Goal: Transaction & Acquisition: Purchase product/service

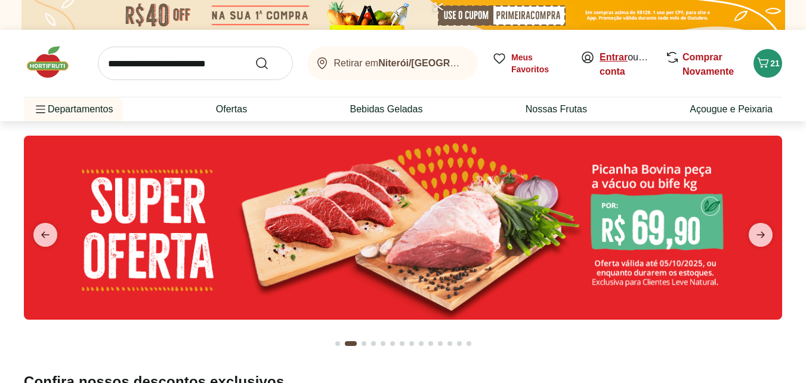
click at [617, 54] on link "Entrar" at bounding box center [614, 57] width 28 height 10
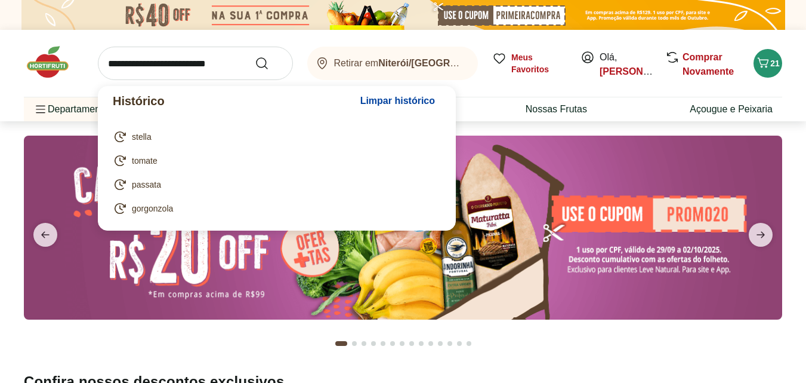
click at [196, 71] on input "search" at bounding box center [195, 63] width 195 height 33
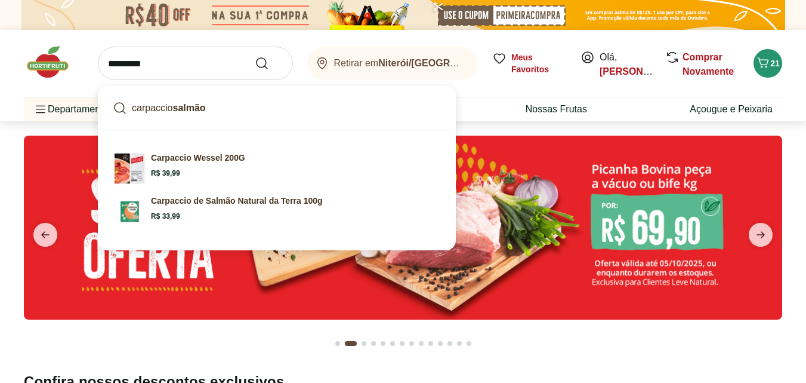
type input "*********"
click at [255, 56] on button "Submit Search" at bounding box center [269, 63] width 29 height 14
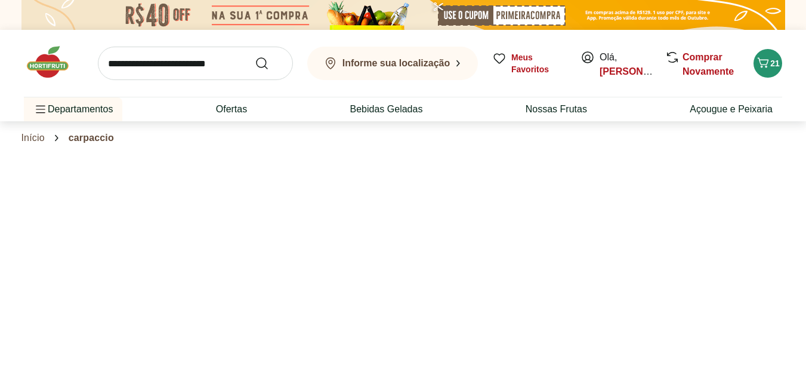
select select "**********"
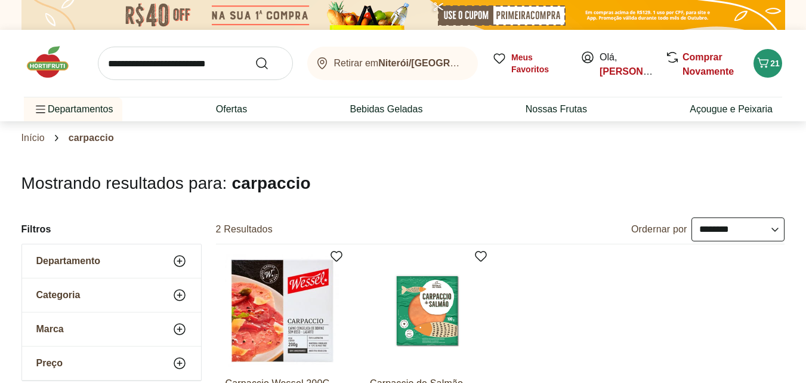
scroll to position [73, 0]
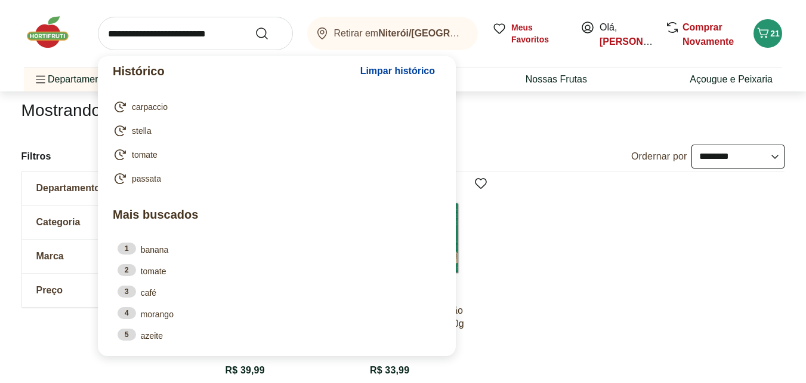
click at [161, 33] on input "search" at bounding box center [195, 33] width 195 height 33
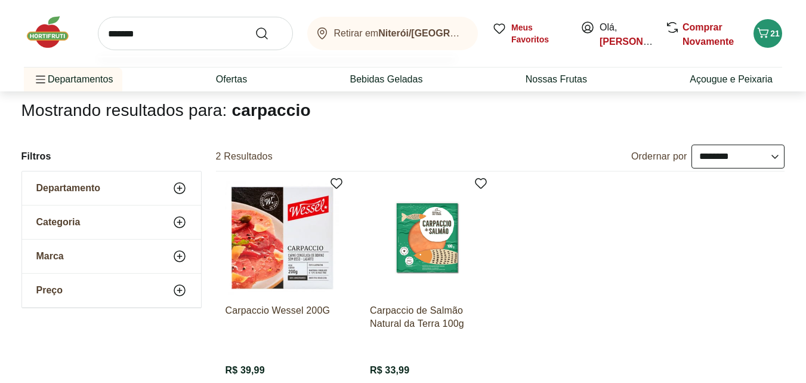
type input "*******"
click at [255, 26] on button "Submit Search" at bounding box center [269, 33] width 29 height 14
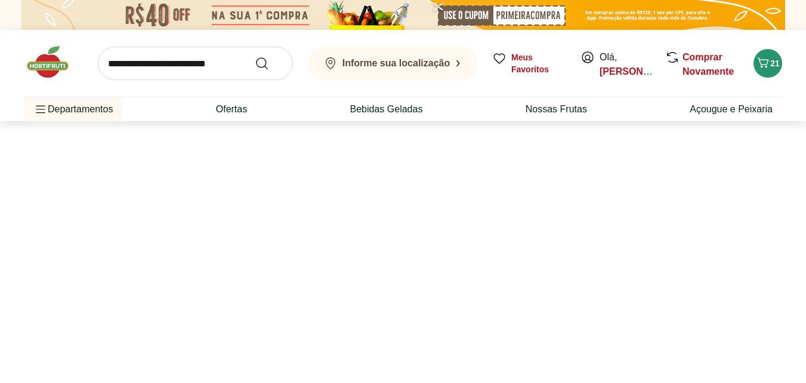
select select "**********"
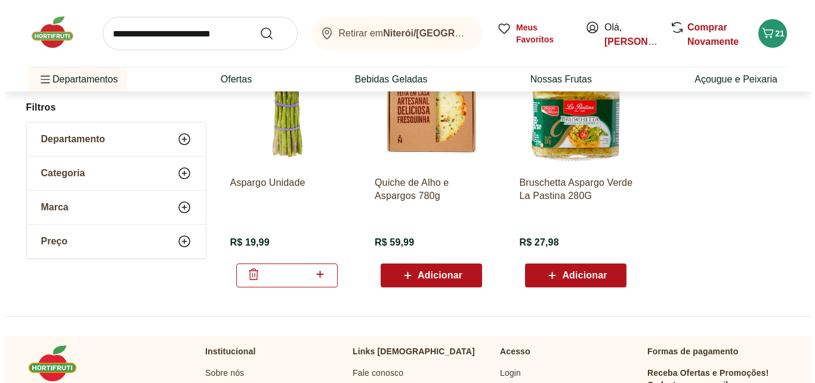
scroll to position [235, 0]
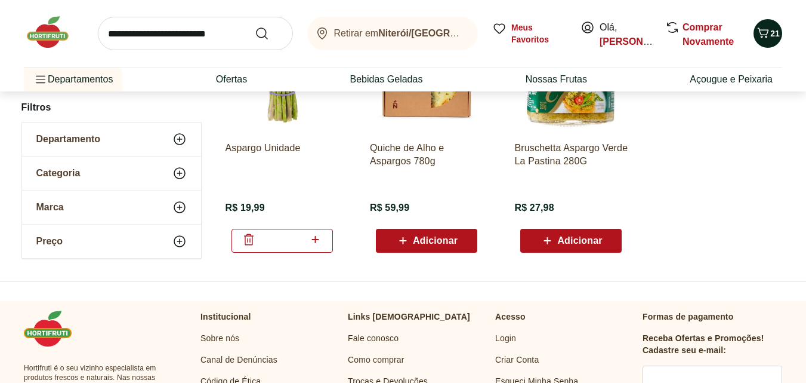
click at [773, 27] on span "21" at bounding box center [775, 33] width 10 height 12
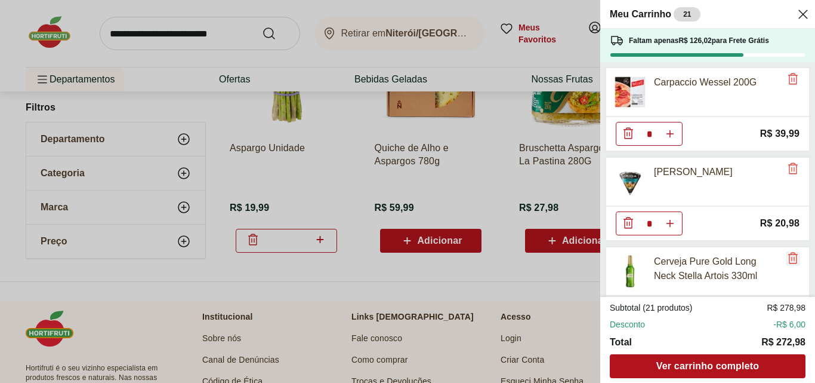
click at [788, 260] on icon "Remove" at bounding box center [793, 257] width 10 height 11
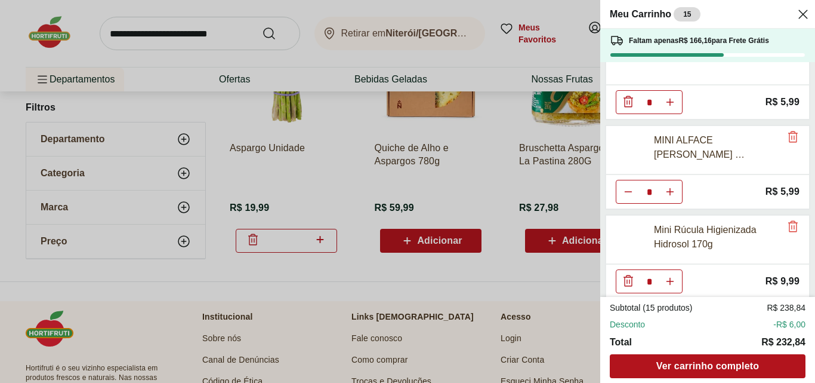
scroll to position [310, 0]
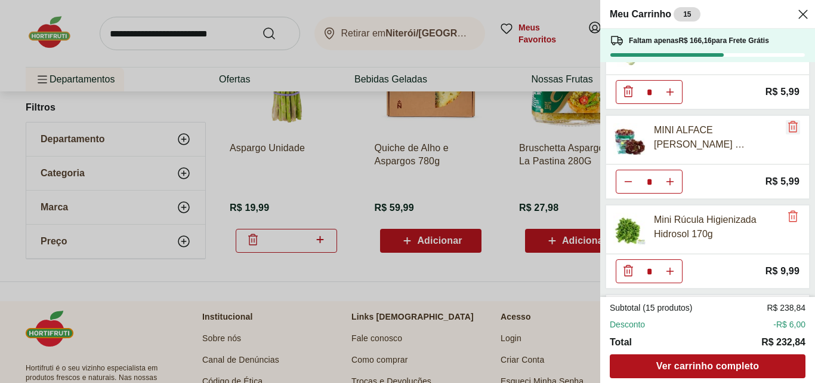
click at [788, 127] on icon "Remove" at bounding box center [793, 126] width 10 height 11
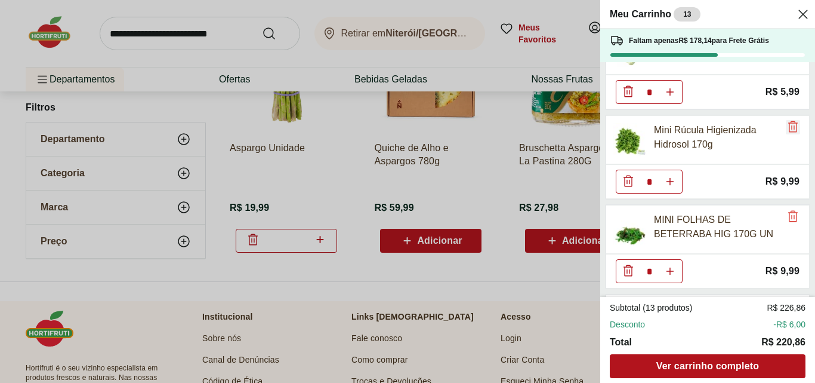
click at [788, 125] on icon "Remove" at bounding box center [793, 126] width 10 height 11
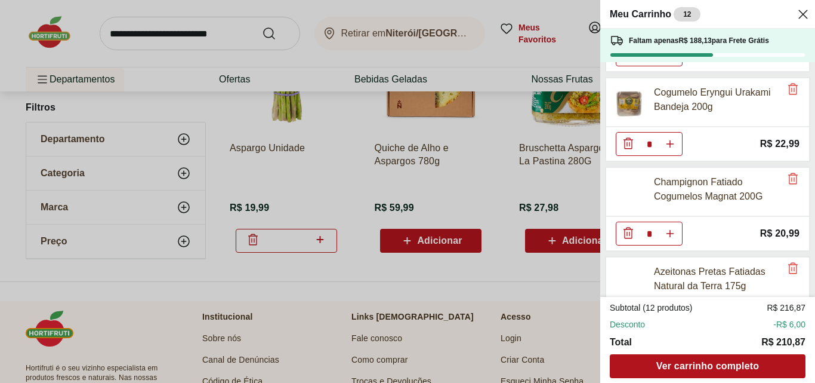
scroll to position [813, 0]
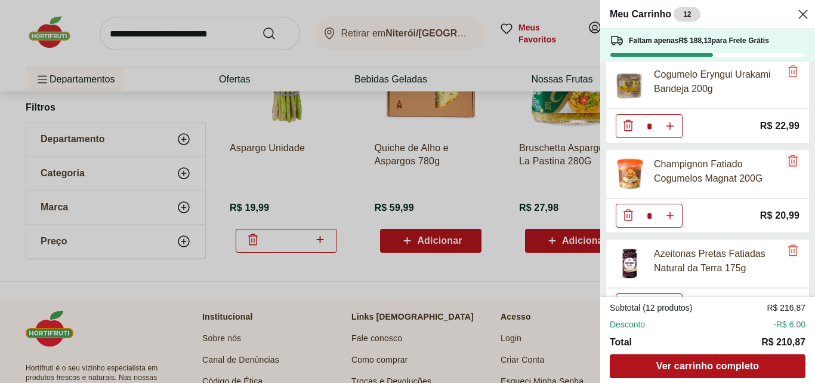
click at [788, 162] on icon "Remove" at bounding box center [793, 160] width 10 height 11
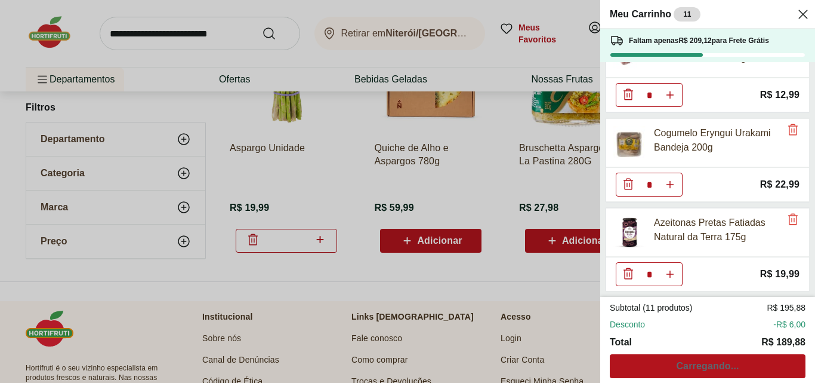
scroll to position [755, 0]
click at [788, 223] on icon "Remove" at bounding box center [793, 218] width 10 height 11
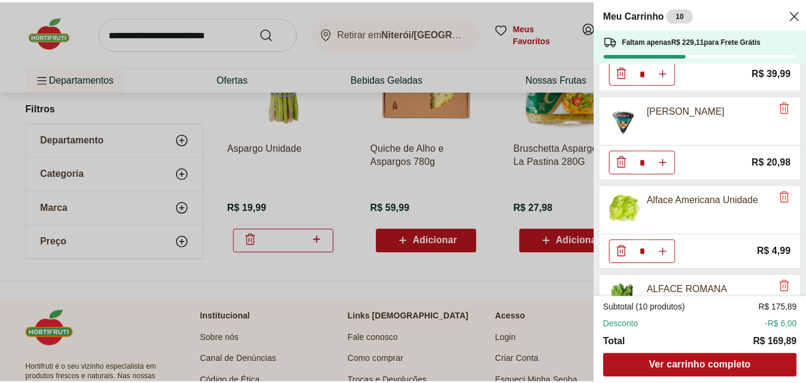
scroll to position [57, 0]
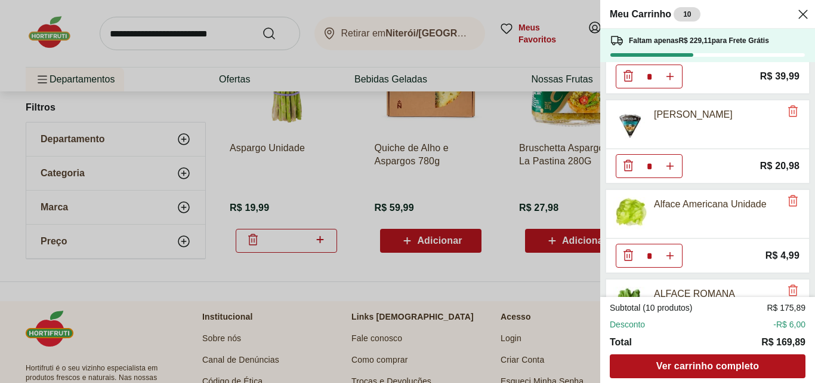
click at [202, 30] on div "Meu Carrinho 10 Faltam apenas R$ 229,11 para Frete Grátis Carpaccio Wessel 200G…" at bounding box center [407, 191] width 815 height 383
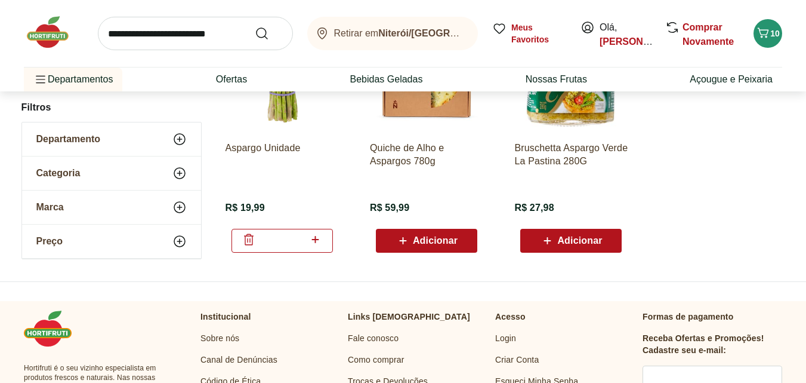
click at [202, 30] on input "search" at bounding box center [195, 33] width 195 height 33
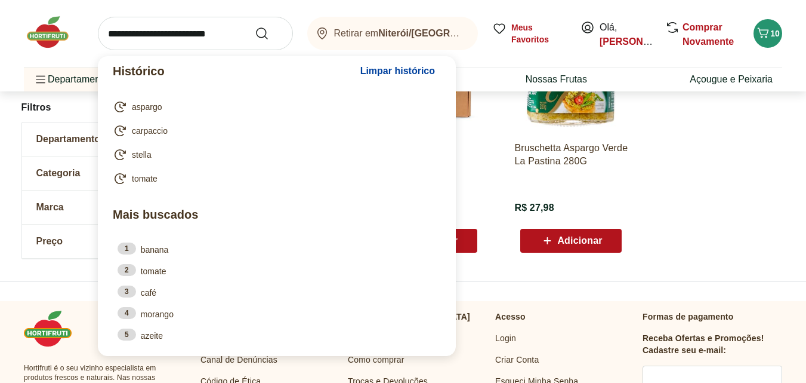
click at [767, 233] on ul "Aspargo Unidade R$ 19,99 * Quiche de Alho e Aspargos 780g R$ 59,99 Adicionar Br…" at bounding box center [500, 135] width 569 height 253
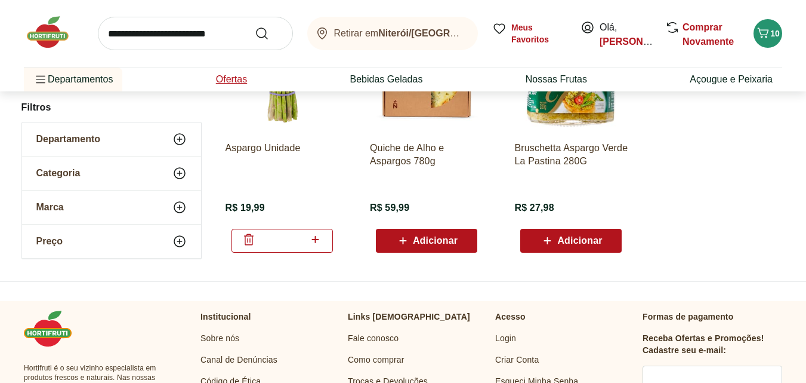
click at [239, 79] on link "Ofertas" at bounding box center [231, 79] width 31 height 14
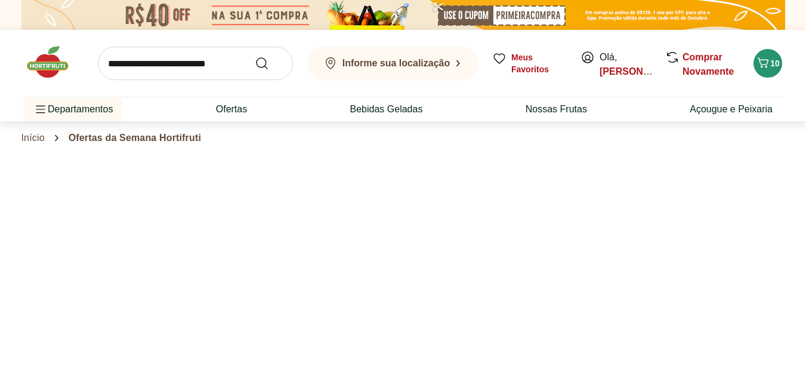
select select "**********"
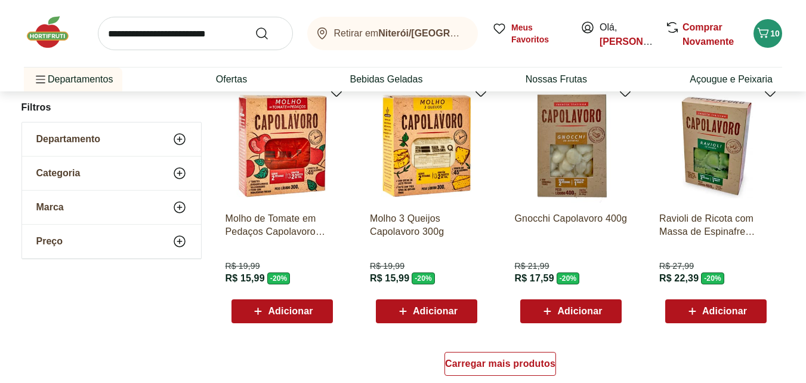
scroll to position [656, 0]
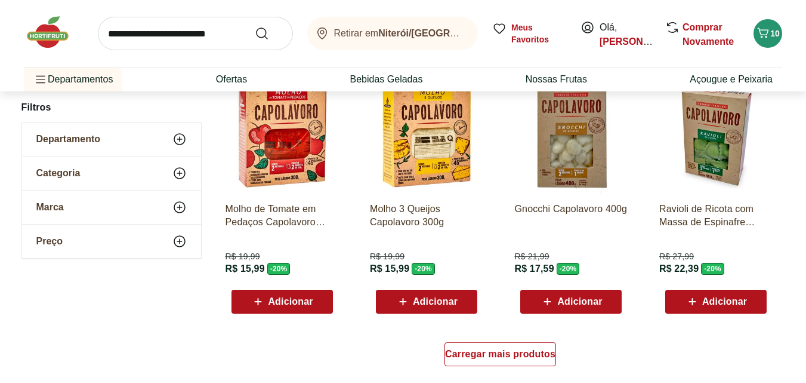
click at [272, 306] on span "Adicionar" at bounding box center [290, 302] width 45 height 10
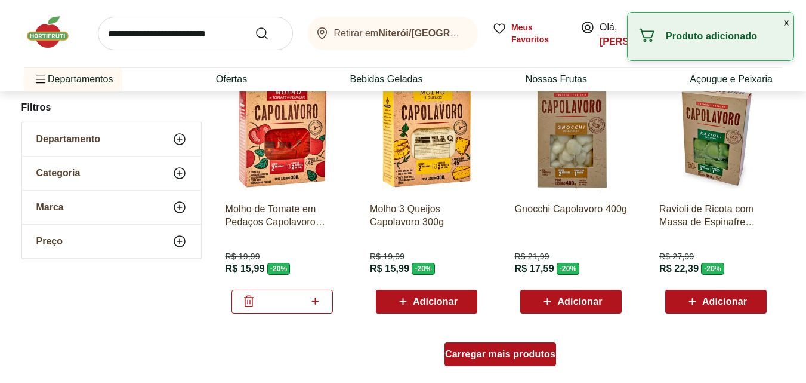
click at [515, 356] on span "Carregar mais produtos" at bounding box center [500, 354] width 110 height 10
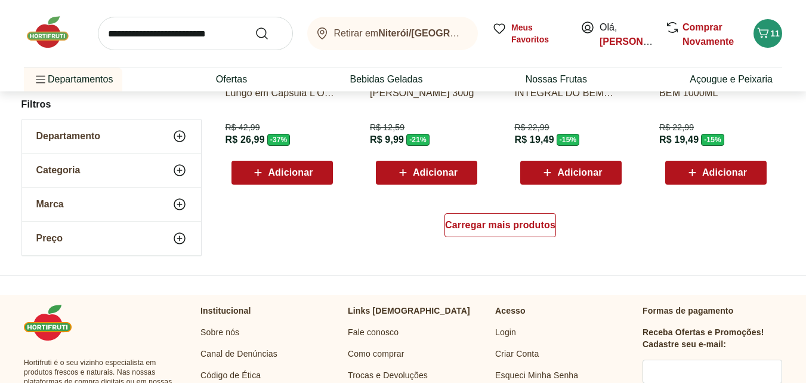
scroll to position [1651, 0]
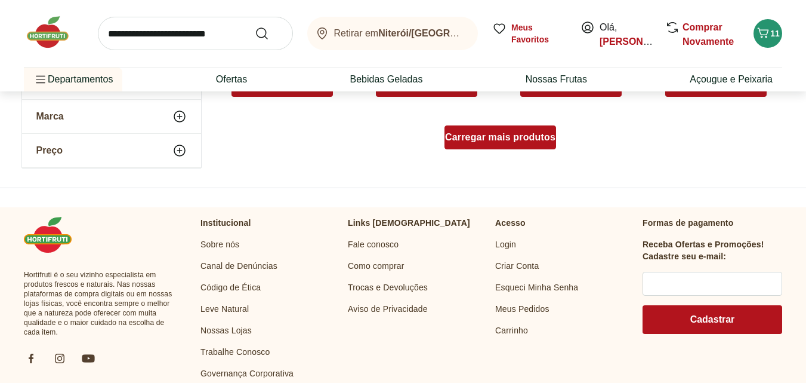
click at [499, 134] on span "Carregar mais produtos" at bounding box center [500, 137] width 110 height 10
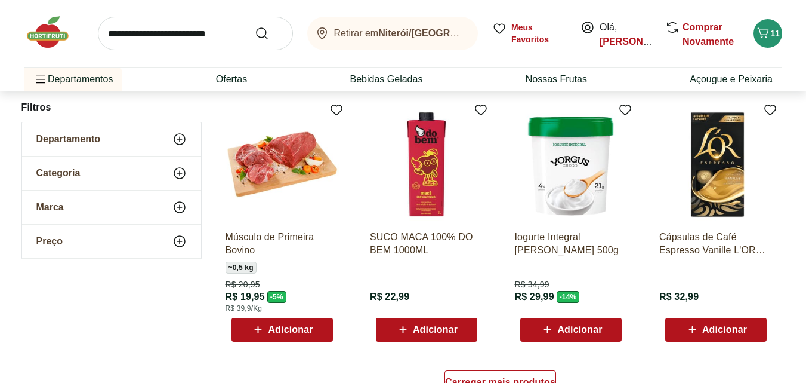
scroll to position [2280, 0]
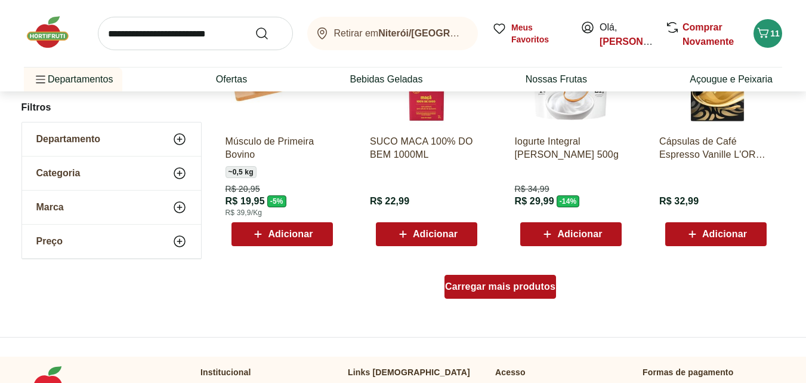
click at [492, 284] on span "Carregar mais produtos" at bounding box center [500, 287] width 110 height 10
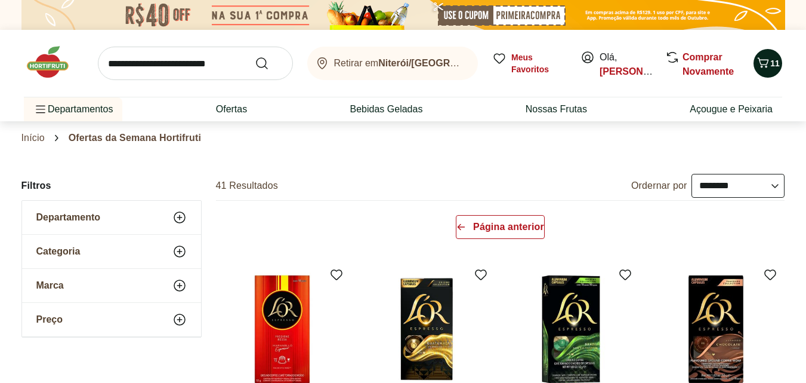
click at [769, 67] on icon "Carrinho" at bounding box center [763, 62] width 14 height 14
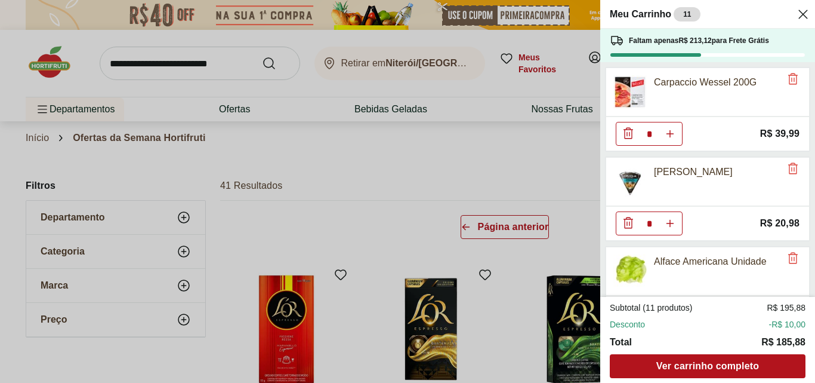
click at [803, 18] on icon "Close" at bounding box center [803, 14] width 14 height 14
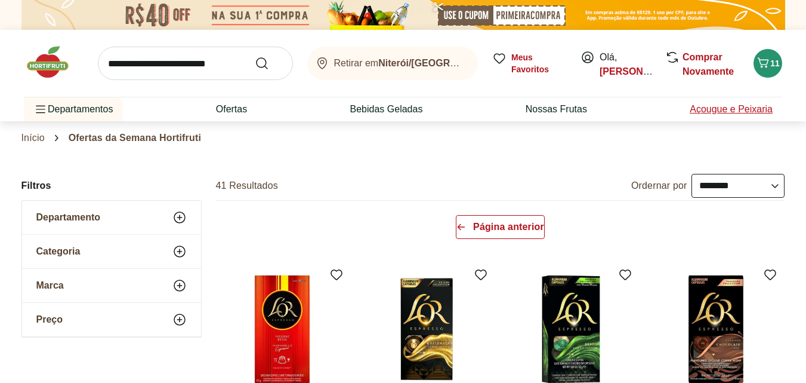
click at [741, 111] on link "Açougue e Peixaria" at bounding box center [731, 109] width 83 height 14
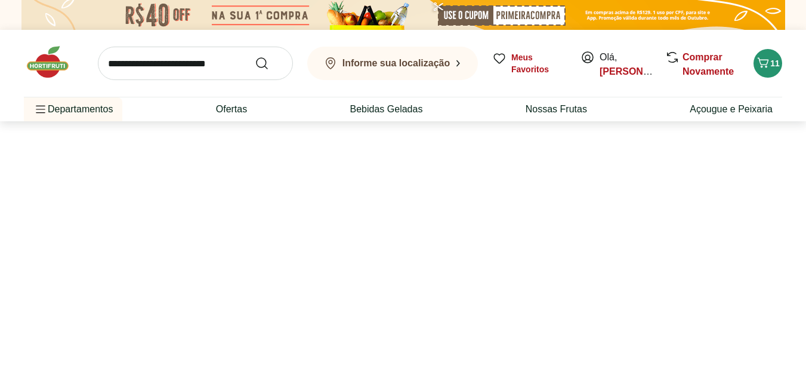
select select "**********"
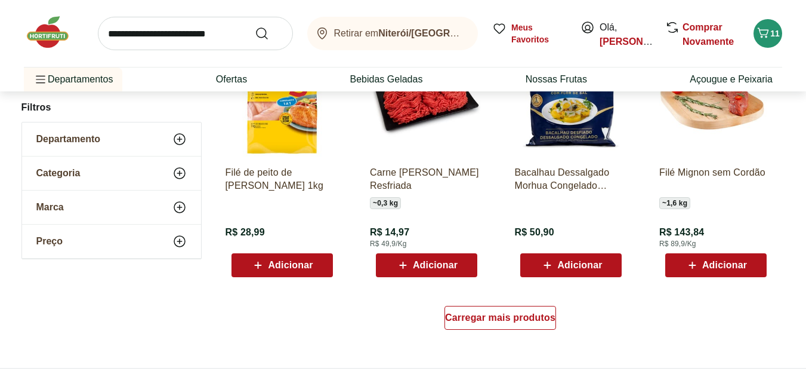
scroll to position [772, 0]
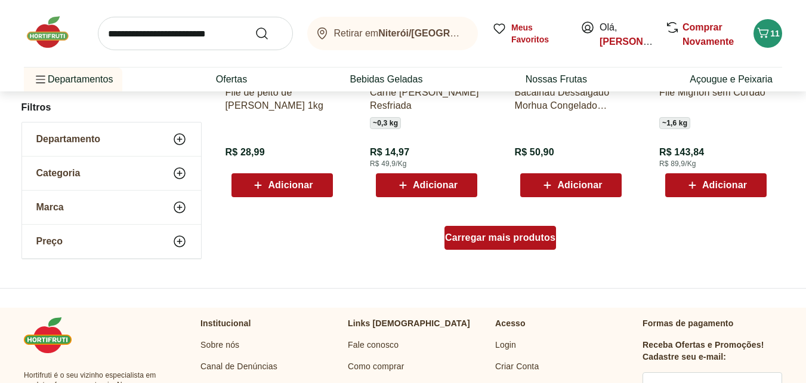
click at [535, 235] on span "Carregar mais produtos" at bounding box center [500, 238] width 110 height 10
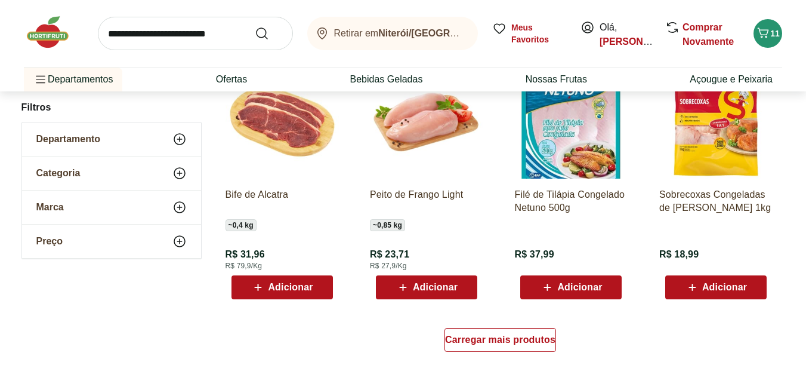
scroll to position [1472, 0]
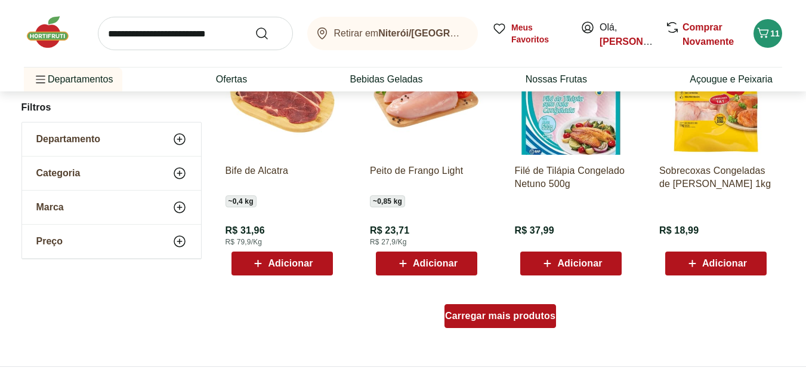
click at [532, 321] on div "Carregar mais produtos" at bounding box center [501, 316] width 112 height 24
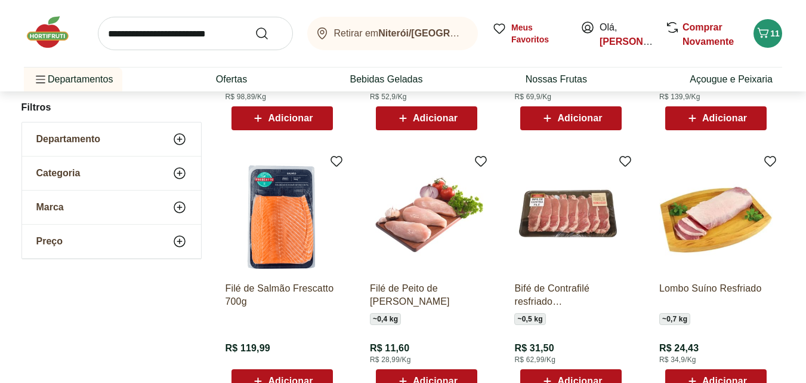
scroll to position [2244, 0]
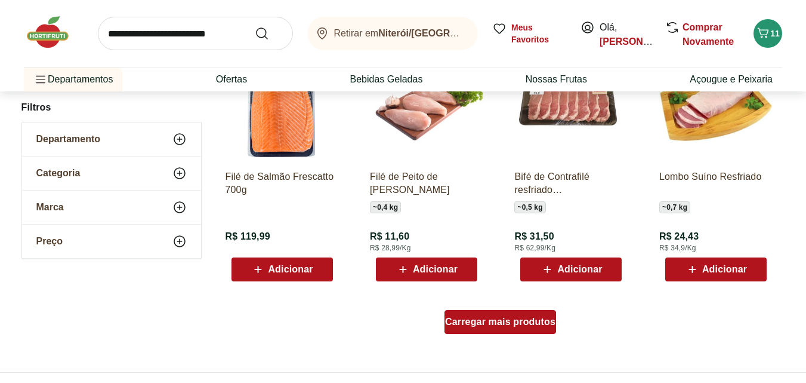
click at [529, 322] on span "Carregar mais produtos" at bounding box center [500, 322] width 110 height 10
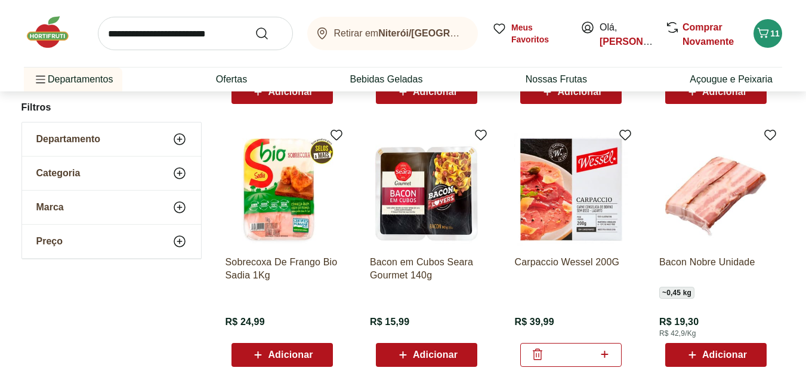
scroll to position [2993, 0]
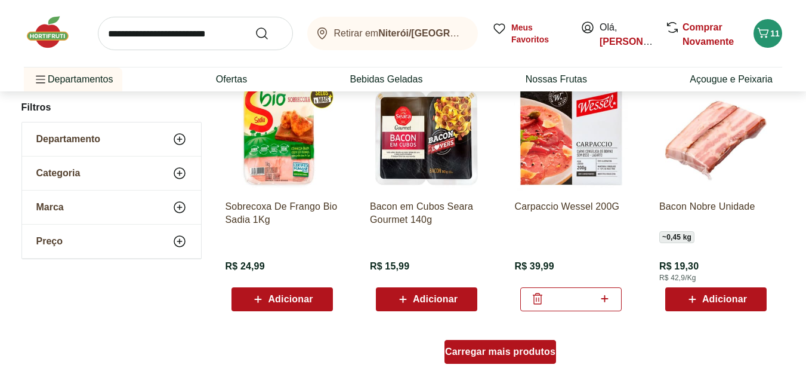
click at [522, 353] on span "Carregar mais produtos" at bounding box center [500, 352] width 110 height 10
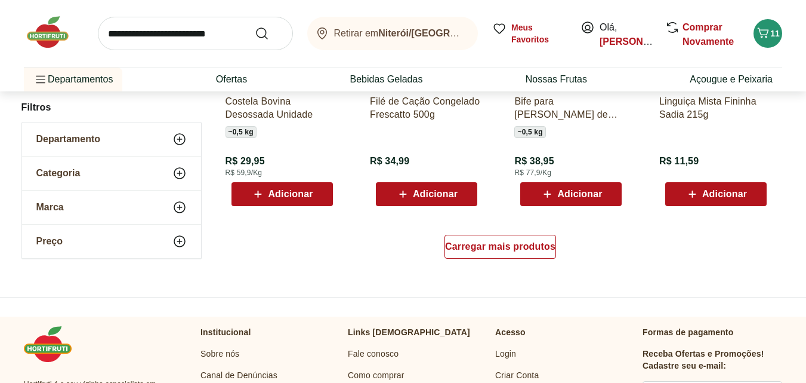
scroll to position [3932, 0]
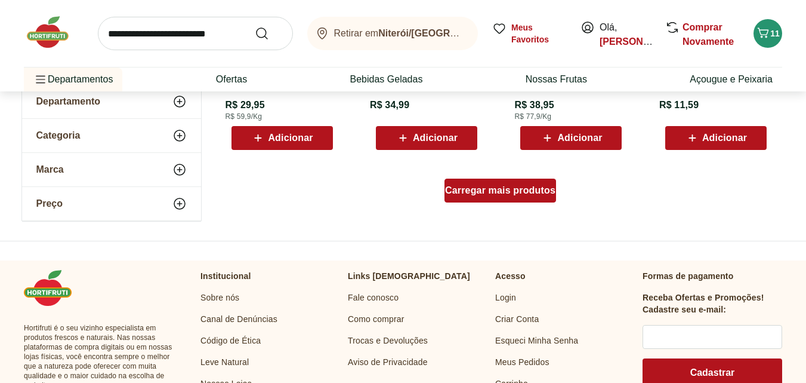
click at [509, 193] on span "Carregar mais produtos" at bounding box center [500, 191] width 110 height 10
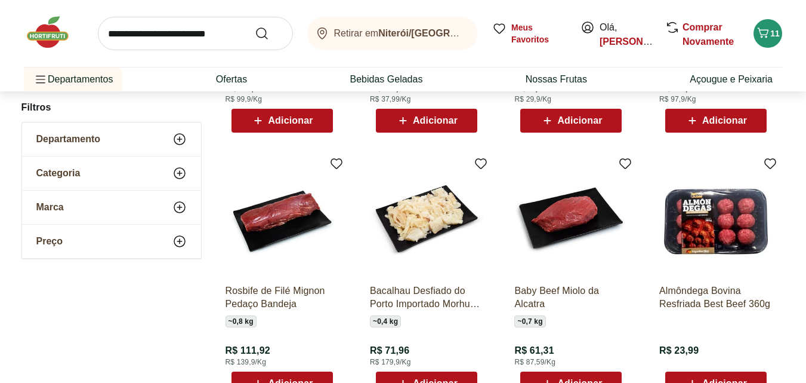
scroll to position [4552, 0]
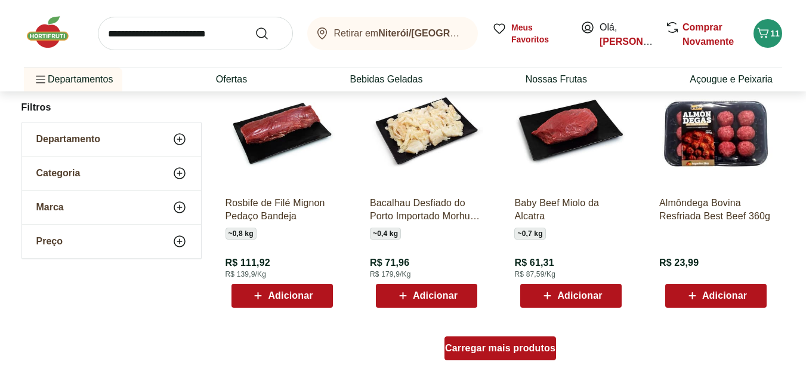
click at [489, 350] on span "Carregar mais produtos" at bounding box center [500, 348] width 110 height 10
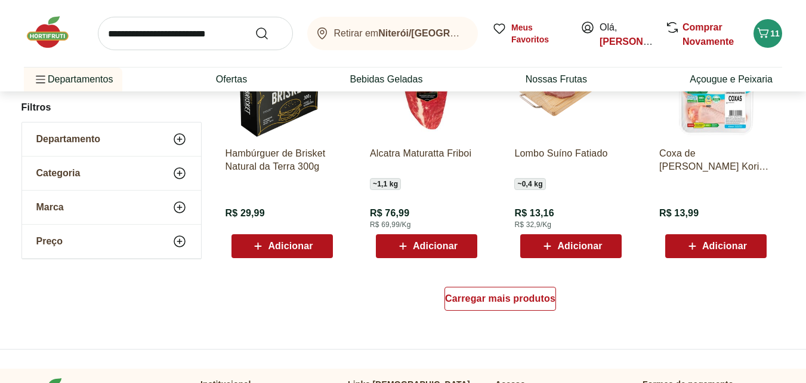
scroll to position [5428, 0]
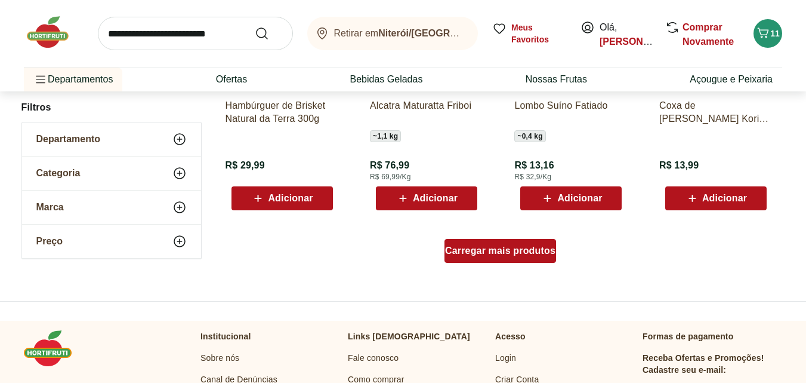
click at [473, 257] on div "Carregar mais produtos" at bounding box center [501, 251] width 112 height 24
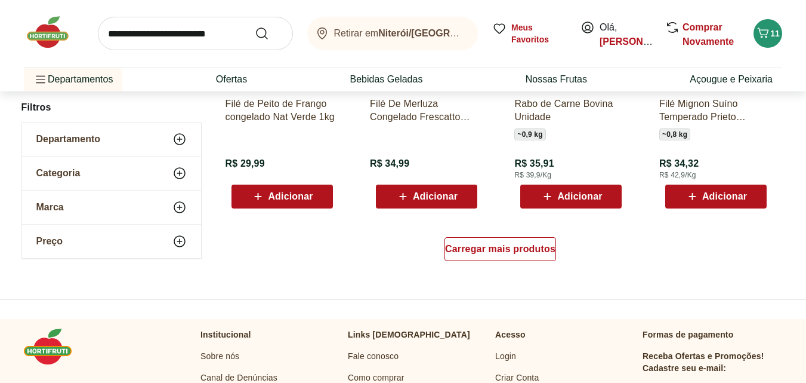
scroll to position [6216, 0]
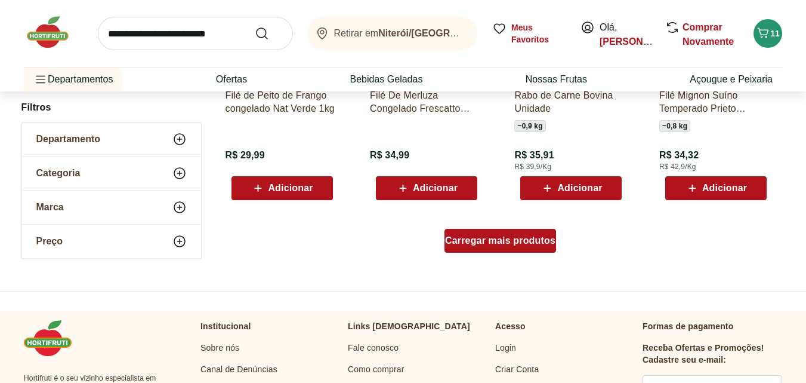
click at [514, 249] on div "Carregar mais produtos" at bounding box center [501, 241] width 112 height 24
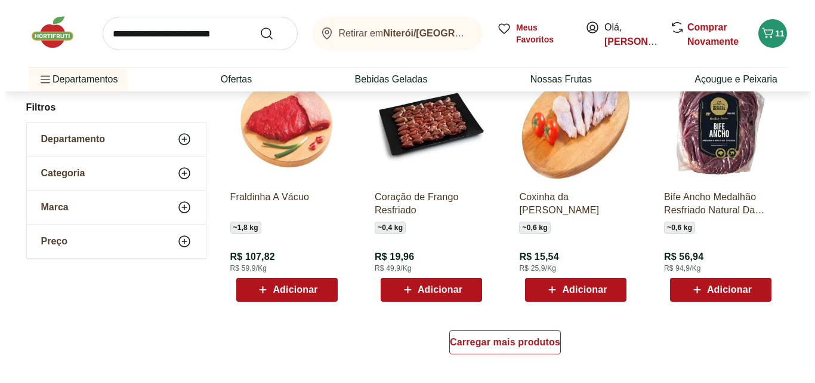
scroll to position [6948, 0]
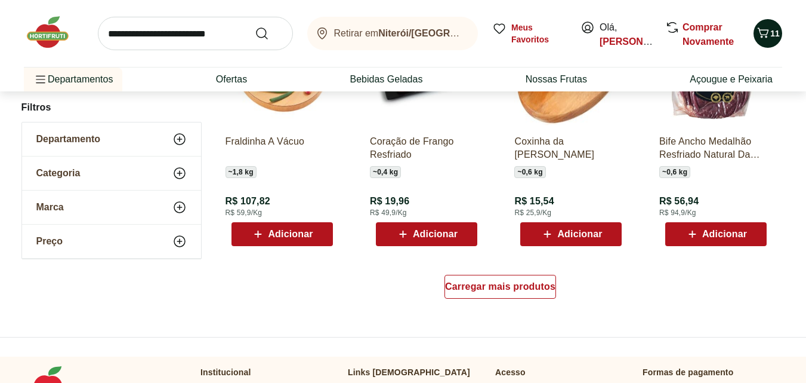
click at [769, 36] on icon "Carrinho" at bounding box center [763, 33] width 14 height 14
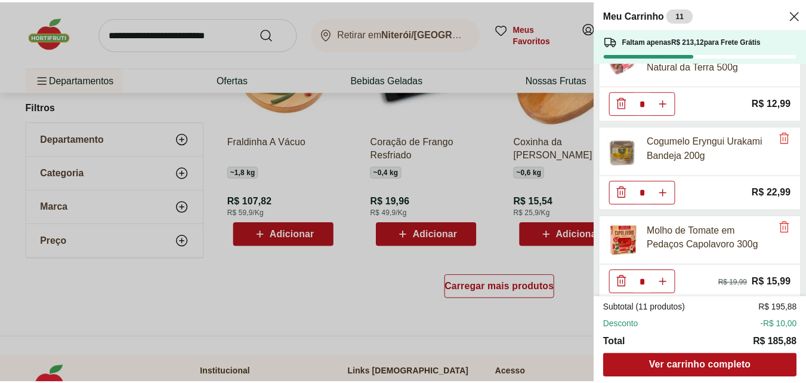
scroll to position [755, 0]
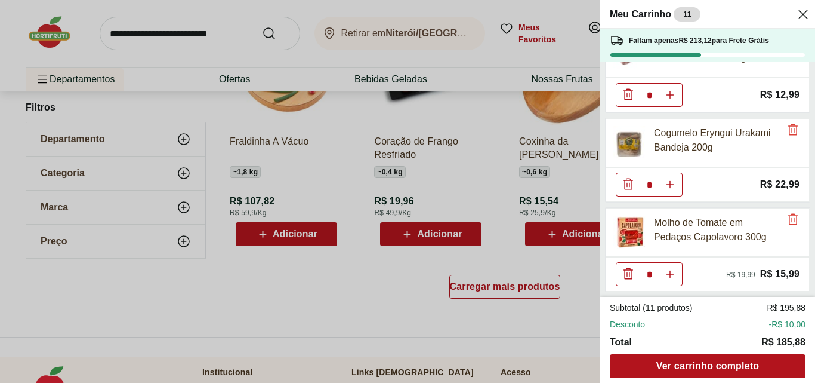
click at [162, 33] on div "Meu Carrinho 11 Faltam apenas R$ 213,12 para Frete Grátis Carpaccio Wessel 200G…" at bounding box center [407, 191] width 815 height 383
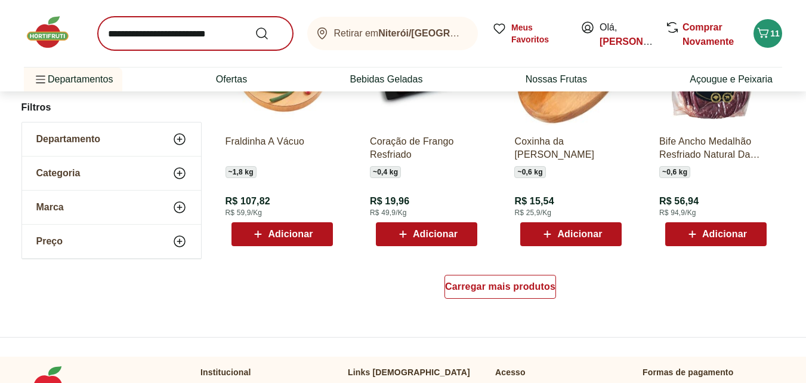
click at [754, 19] on button "11" at bounding box center [768, 33] width 29 height 29
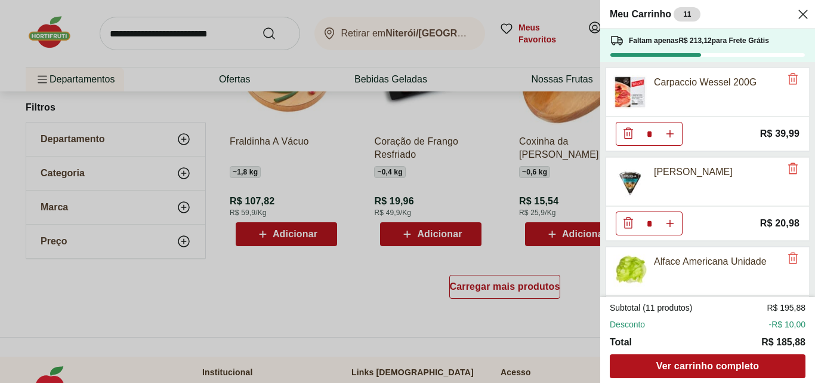
click at [135, 29] on div "Meu Carrinho 11 Faltam apenas R$ 213,12 para Frete Grátis Carpaccio Wessel 200G…" at bounding box center [407, 191] width 815 height 383
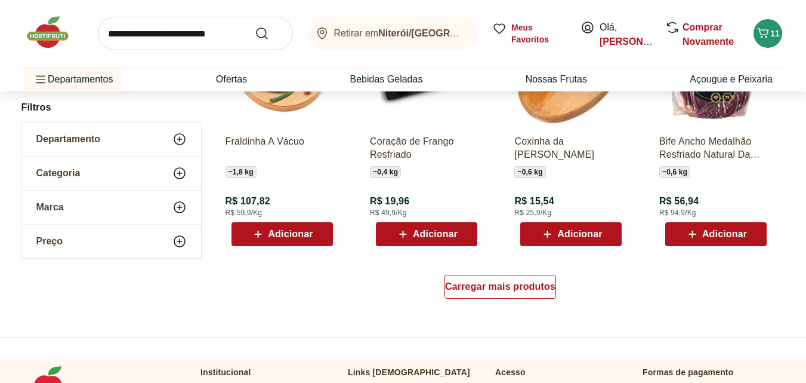
click at [130, 37] on input "search" at bounding box center [195, 33] width 195 height 33
type input "******"
click at [255, 26] on button "Submit Search" at bounding box center [269, 33] width 29 height 14
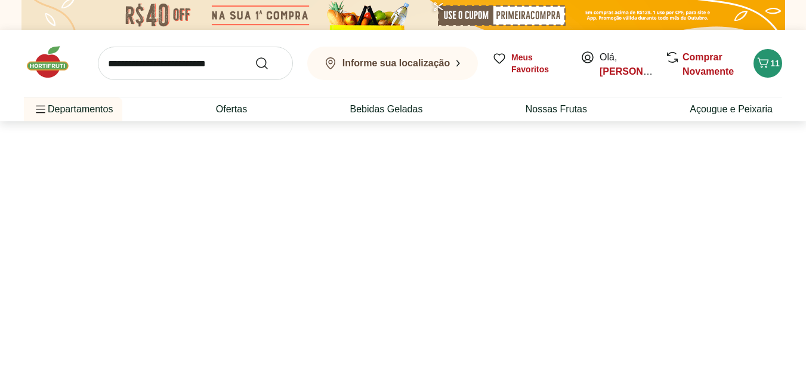
select select "**********"
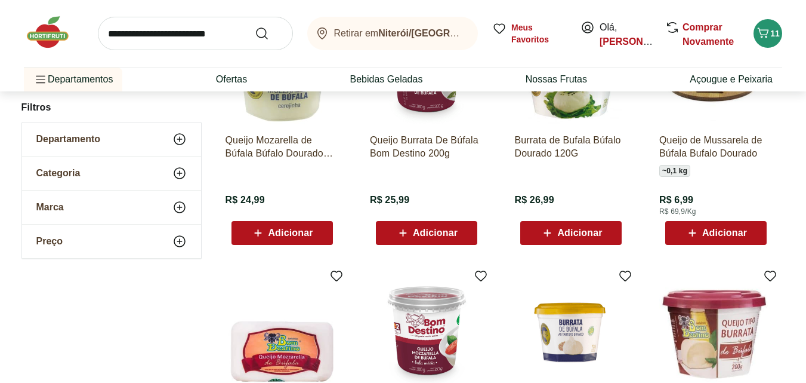
scroll to position [510, 0]
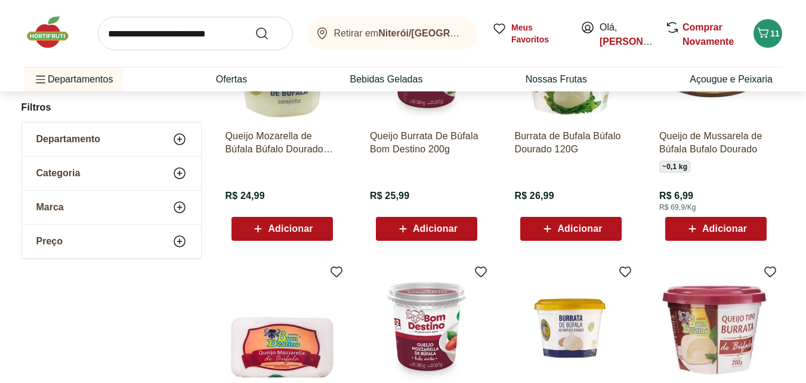
click at [721, 230] on span "Adicionar" at bounding box center [724, 229] width 45 height 10
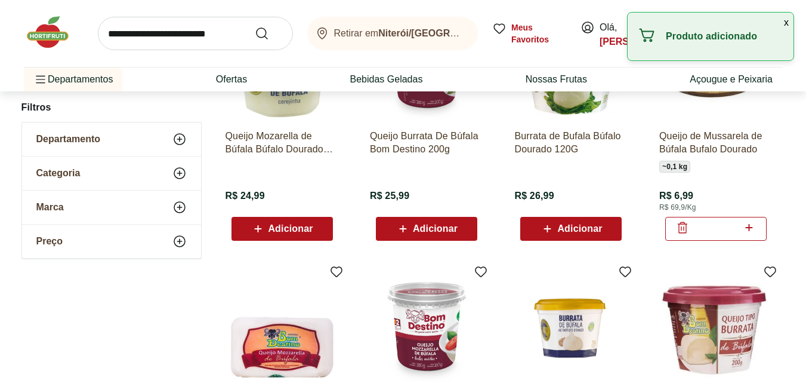
click at [749, 229] on icon at bounding box center [749, 227] width 7 height 7
type input "*"
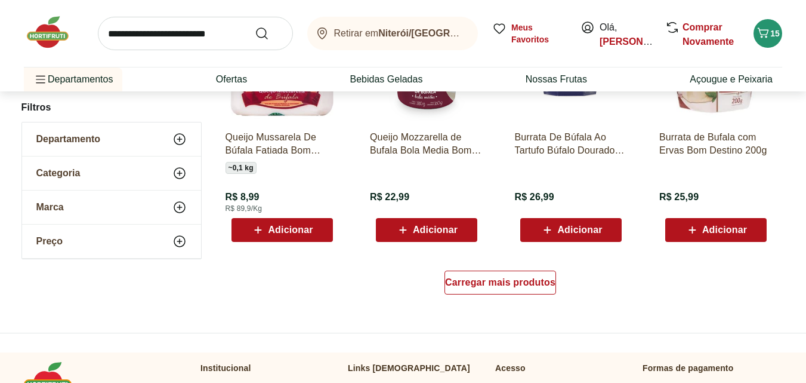
scroll to position [778, 0]
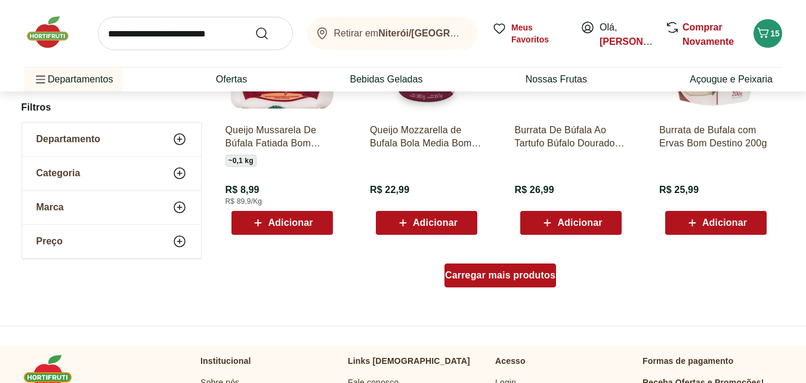
click at [464, 273] on span "Carregar mais produtos" at bounding box center [500, 275] width 110 height 10
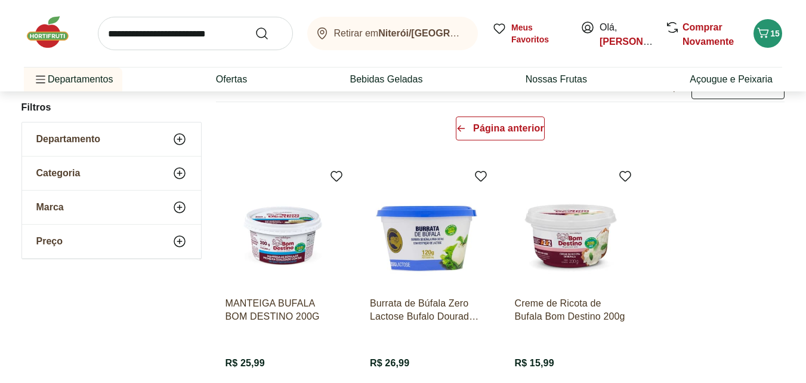
scroll to position [137, 0]
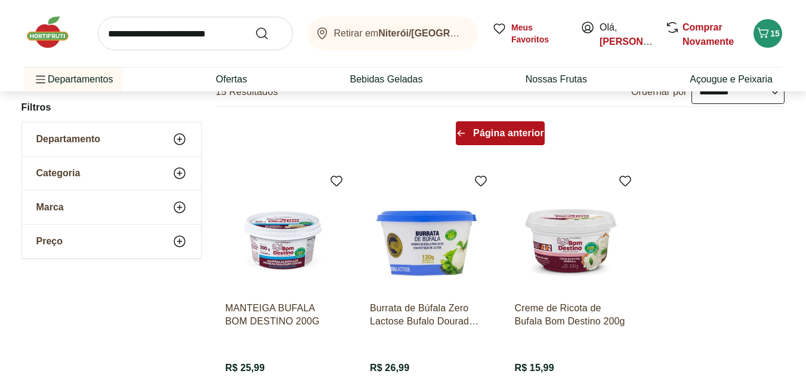
click at [501, 134] on span "Página anterior" at bounding box center [508, 133] width 71 height 10
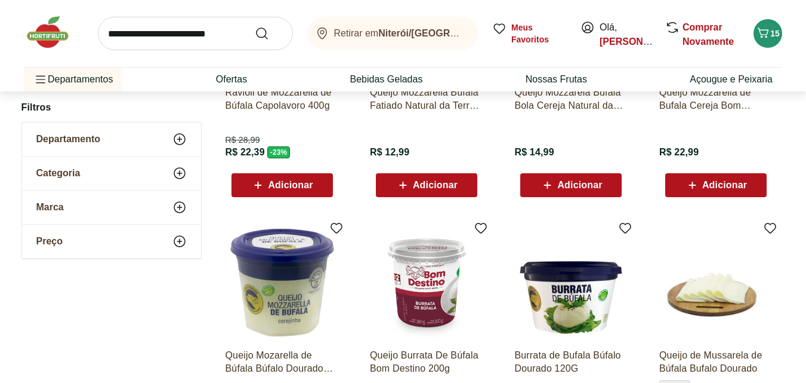
scroll to position [272, 0]
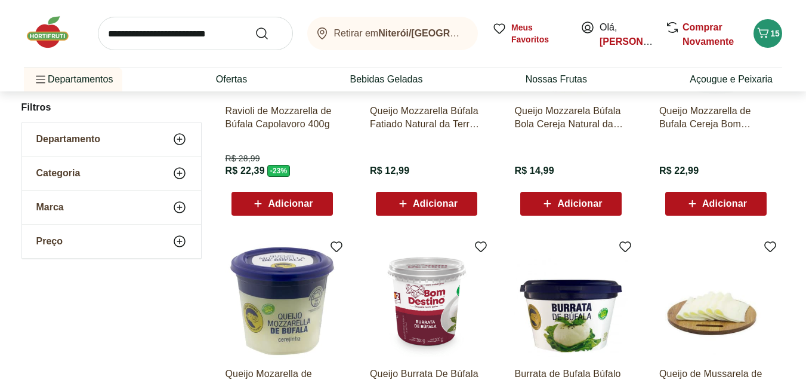
click at [721, 194] on div "Adicionar" at bounding box center [716, 203] width 82 height 21
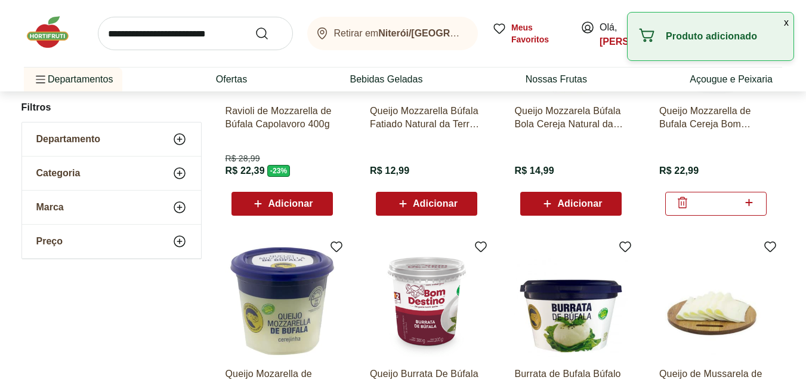
click at [175, 35] on input "search" at bounding box center [195, 33] width 195 height 33
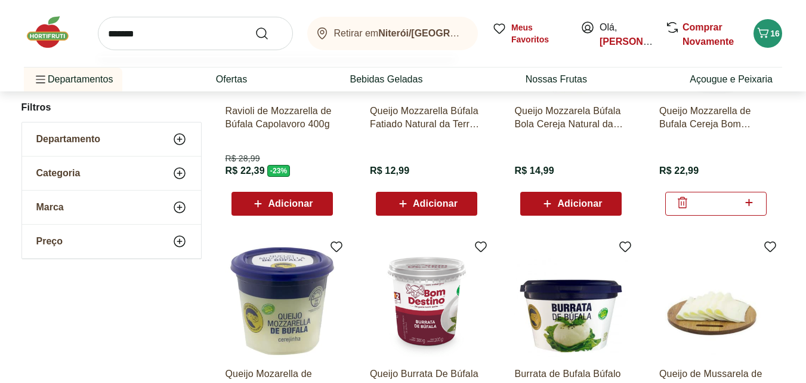
type input "*******"
click at [255, 26] on button "Submit Search" at bounding box center [269, 33] width 29 height 14
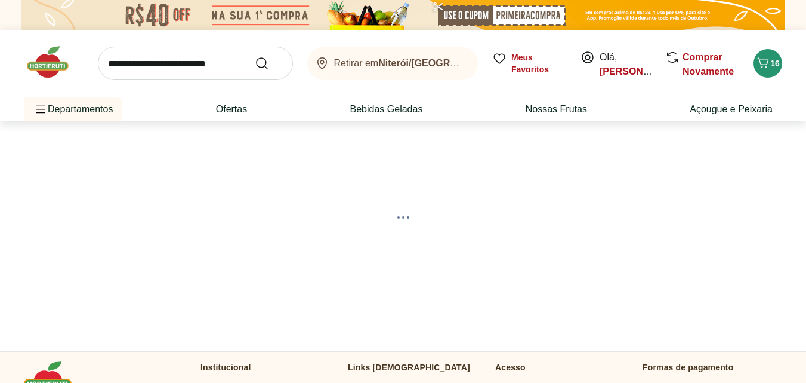
select select "**********"
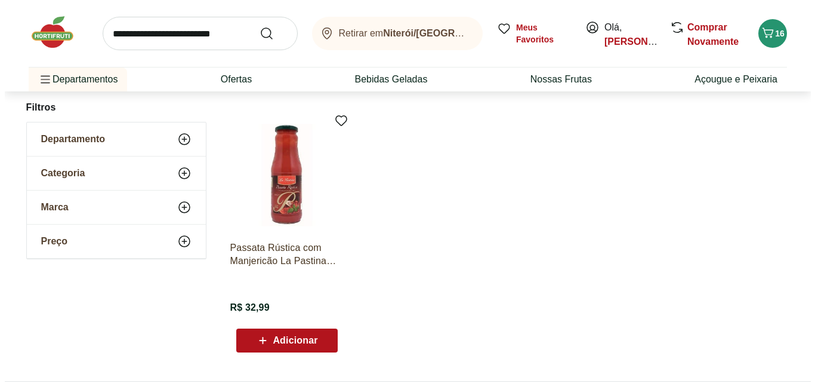
scroll to position [454, 0]
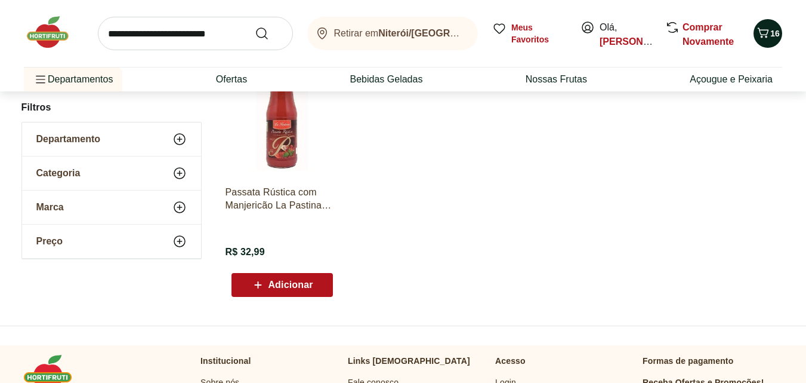
click at [767, 39] on icon "Carrinho" at bounding box center [763, 33] width 14 height 14
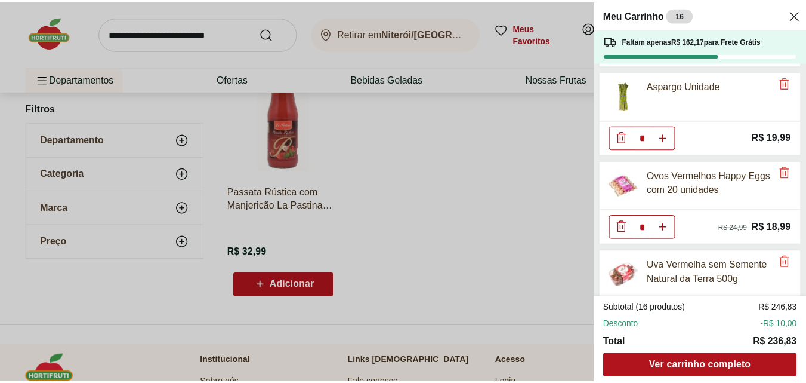
scroll to position [540, 0]
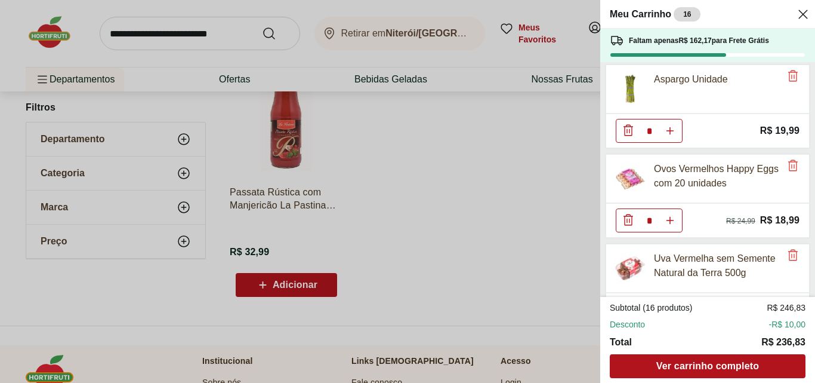
click at [161, 23] on div "Meu Carrinho 16 Faltam apenas R$ 162,17 para Frete Grátis Carpaccio Wessel 200G…" at bounding box center [407, 191] width 815 height 383
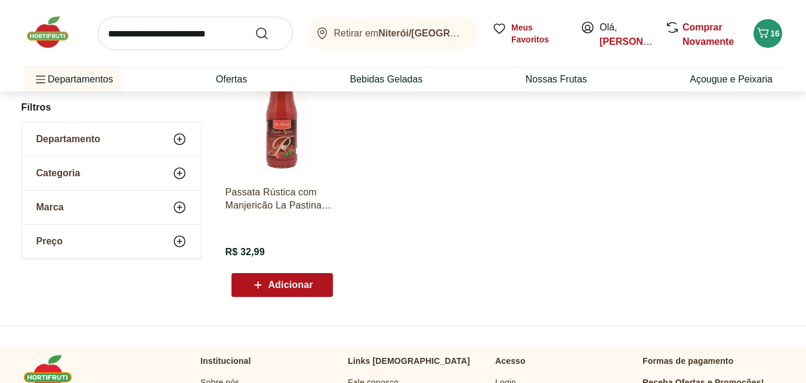
click at [158, 35] on input "search" at bounding box center [195, 33] width 195 height 33
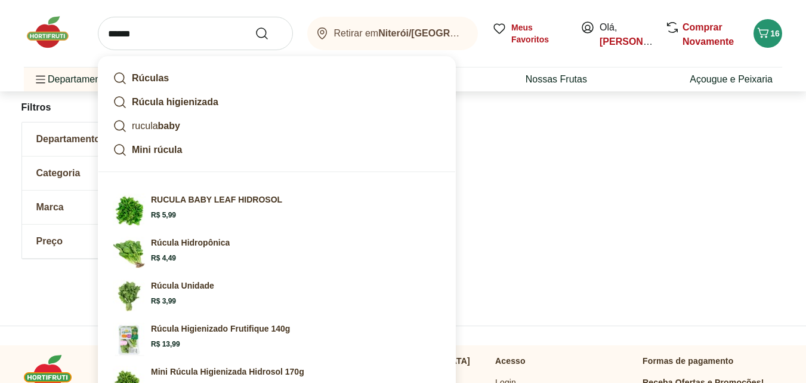
type input "******"
click at [255, 26] on button "Submit Search" at bounding box center [269, 33] width 29 height 14
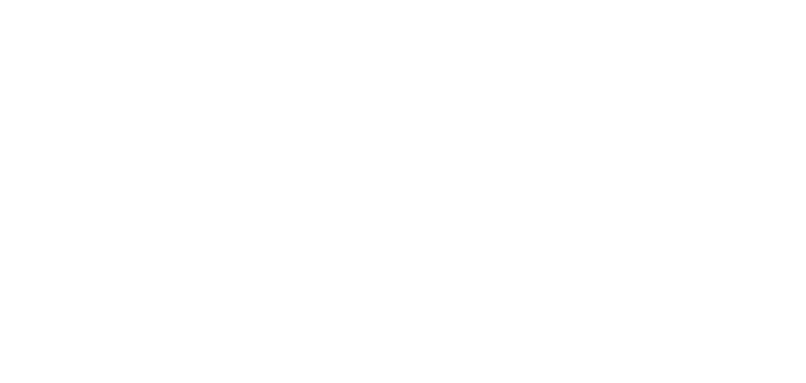
select select "**********"
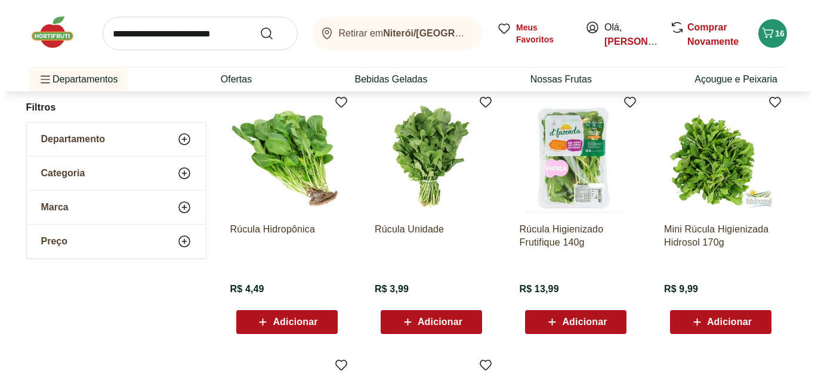
scroll to position [208, 0]
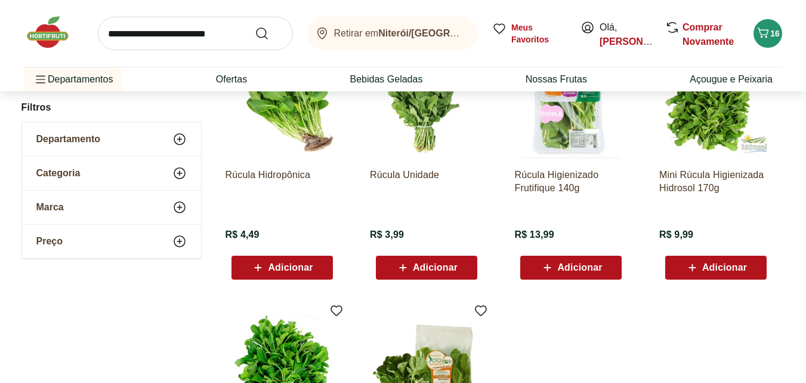
click at [280, 267] on span "Adicionar" at bounding box center [290, 268] width 45 height 10
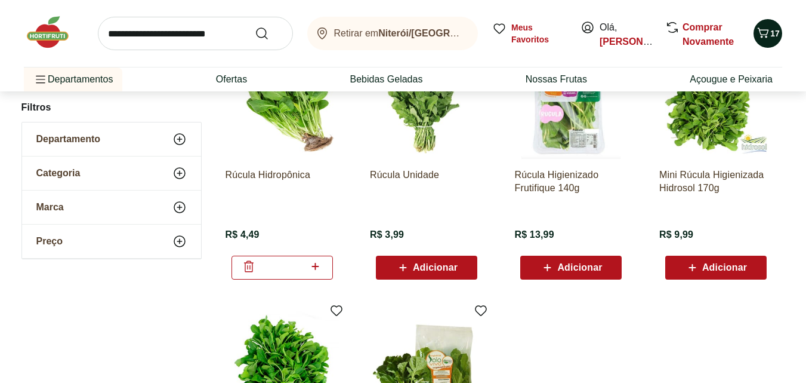
click at [767, 41] on span "Carrinho" at bounding box center [763, 34] width 14 height 16
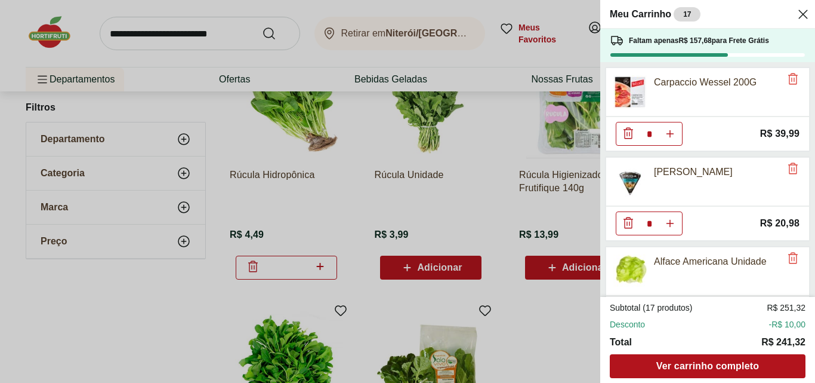
click at [767, 41] on span "Faltam apenas R$ 157,68 para Frete Grátis" at bounding box center [699, 41] width 140 height 10
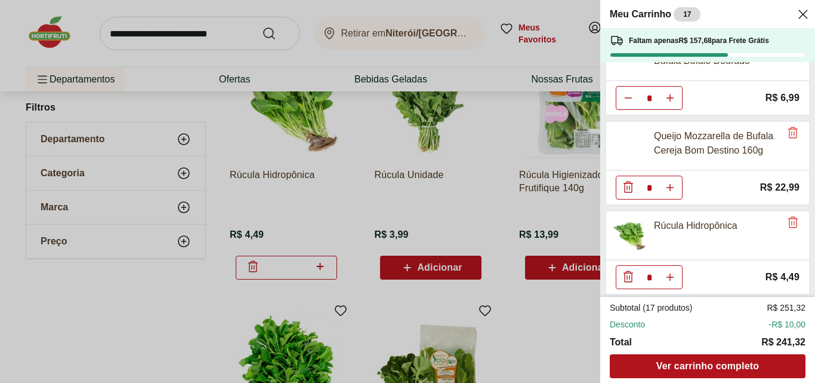
scroll to position [1023, 0]
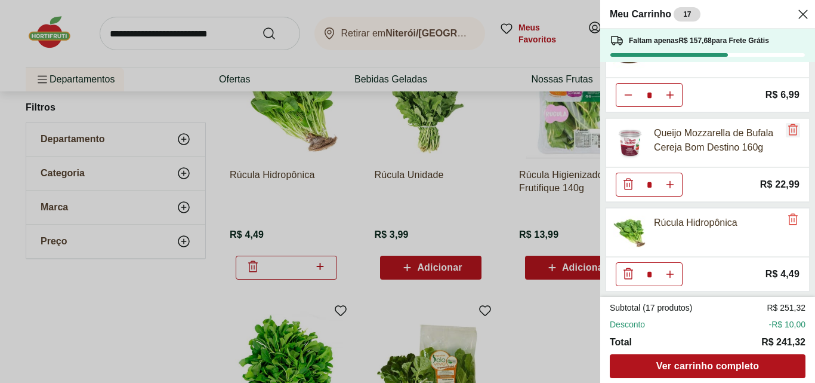
click at [786, 134] on icon "Remove" at bounding box center [793, 129] width 14 height 14
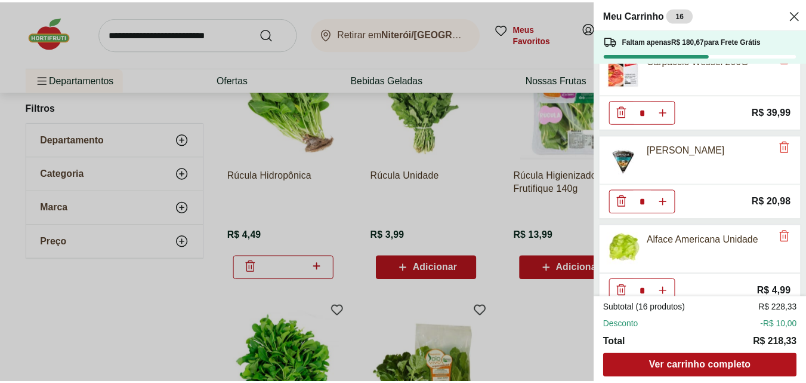
scroll to position [0, 0]
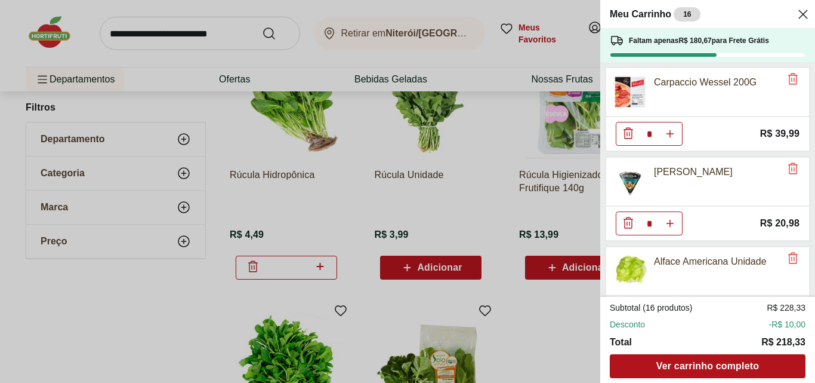
click at [187, 30] on div "Meu Carrinho 16 Faltam apenas R$ 180,67 para Frete Grátis Carpaccio Wessel 200G…" at bounding box center [407, 191] width 815 height 383
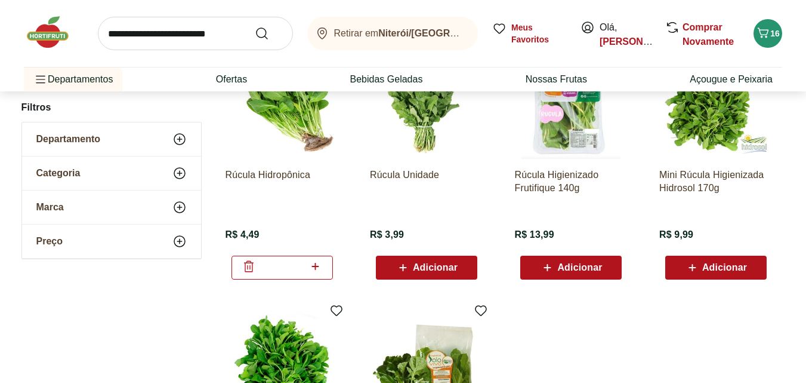
click at [187, 30] on input "search" at bounding box center [195, 33] width 195 height 33
type input "**********"
click at [255, 26] on button "Submit Search" at bounding box center [269, 33] width 29 height 14
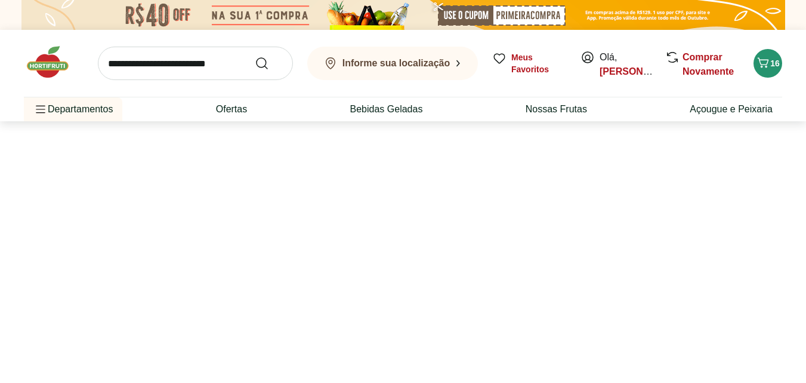
select select "**********"
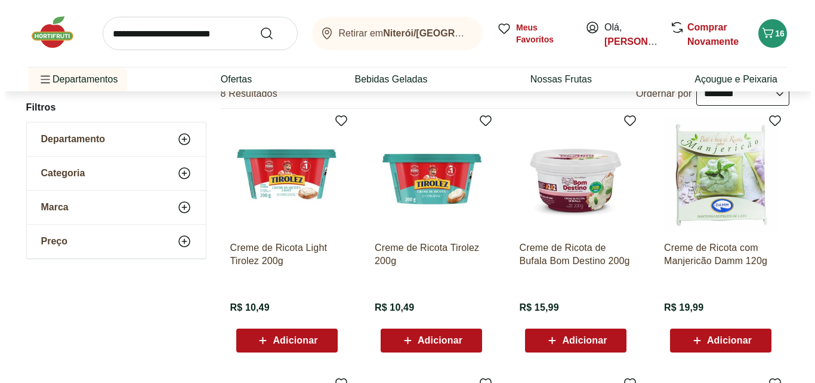
scroll to position [146, 0]
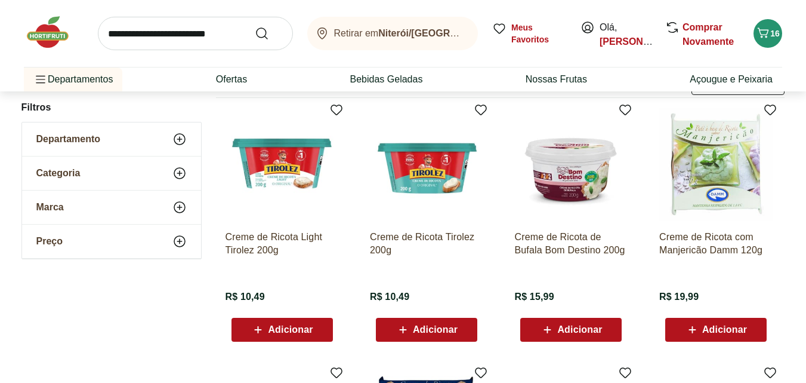
click at [575, 327] on span "Adicionar" at bounding box center [579, 330] width 45 height 10
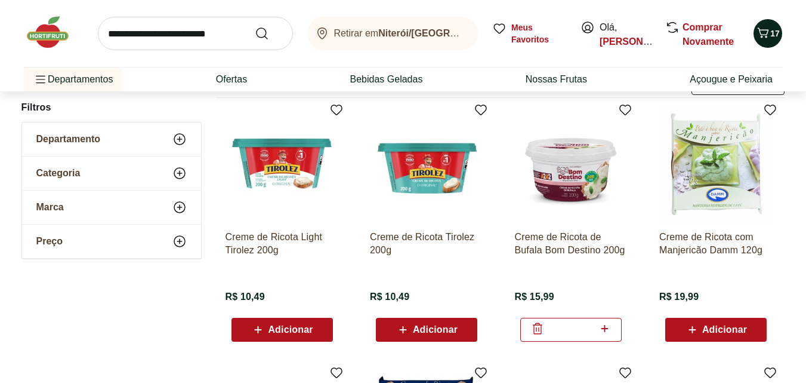
click at [776, 39] on span "17" at bounding box center [775, 33] width 10 height 12
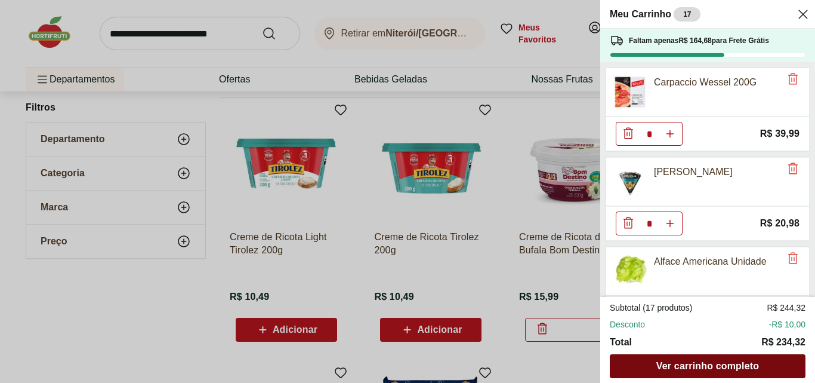
click at [690, 363] on span "Ver carrinho completo" at bounding box center [707, 366] width 103 height 10
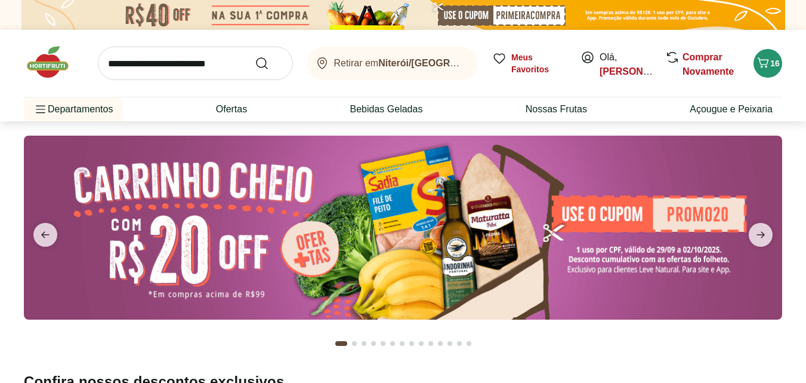
click at [158, 63] on input "search" at bounding box center [195, 63] width 195 height 33
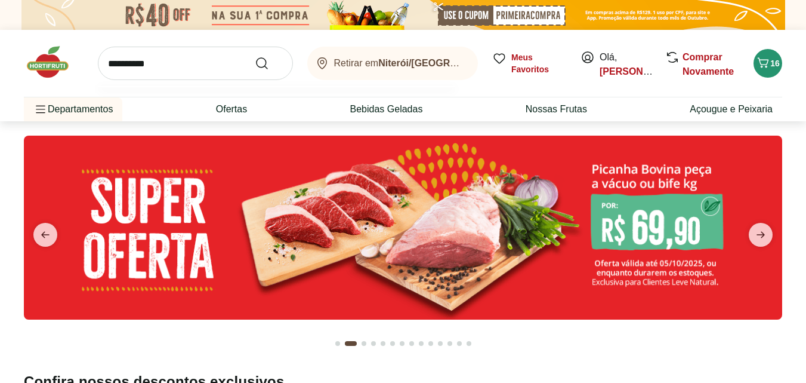
type input "**********"
click at [255, 56] on button "Submit Search" at bounding box center [269, 63] width 29 height 14
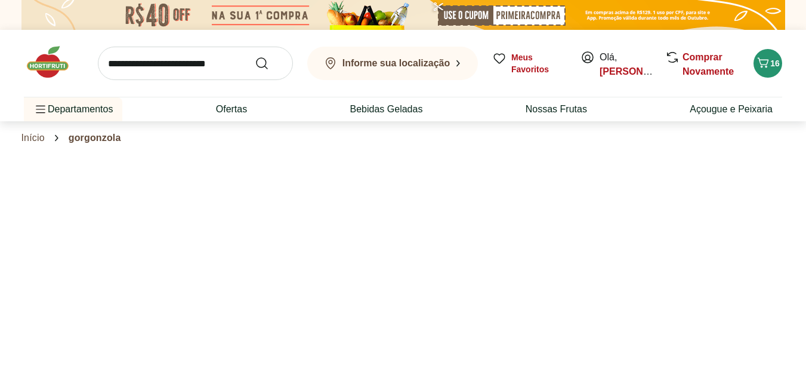
select select "**********"
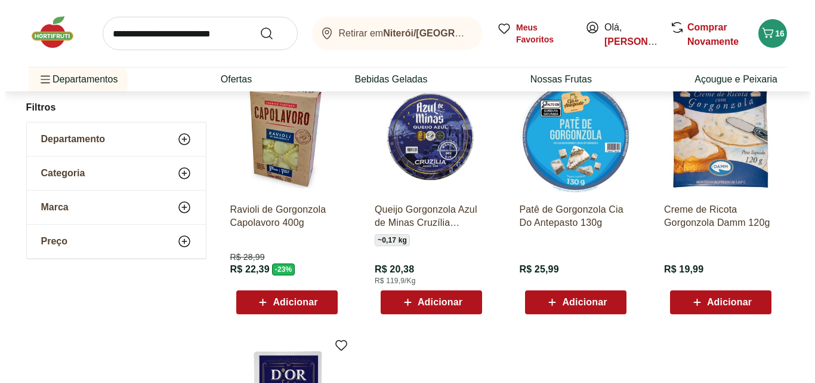
scroll to position [162, 0]
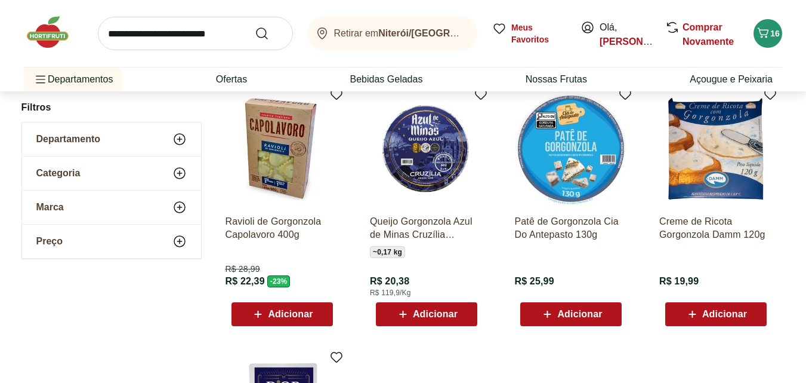
click at [440, 308] on span "Adicionar" at bounding box center [427, 314] width 62 height 14
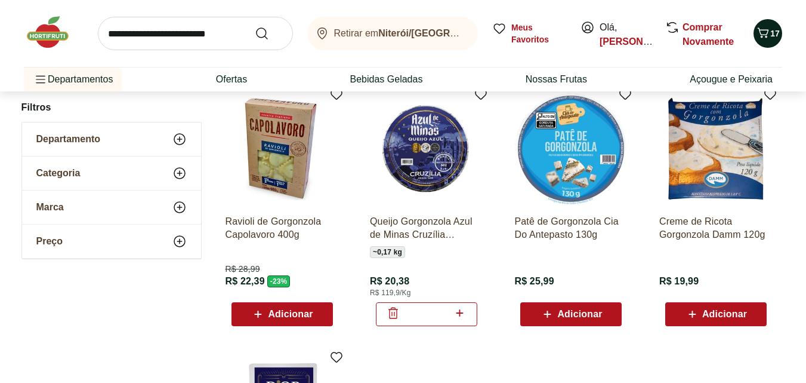
click at [764, 43] on div "17" at bounding box center [768, 33] width 10 height 19
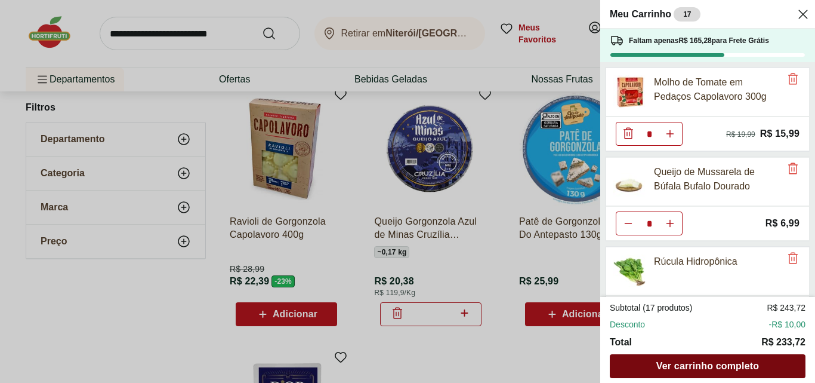
click at [677, 359] on div "Ver carrinho completo" at bounding box center [708, 366] width 196 height 24
